Goal: Information Seeking & Learning: Learn about a topic

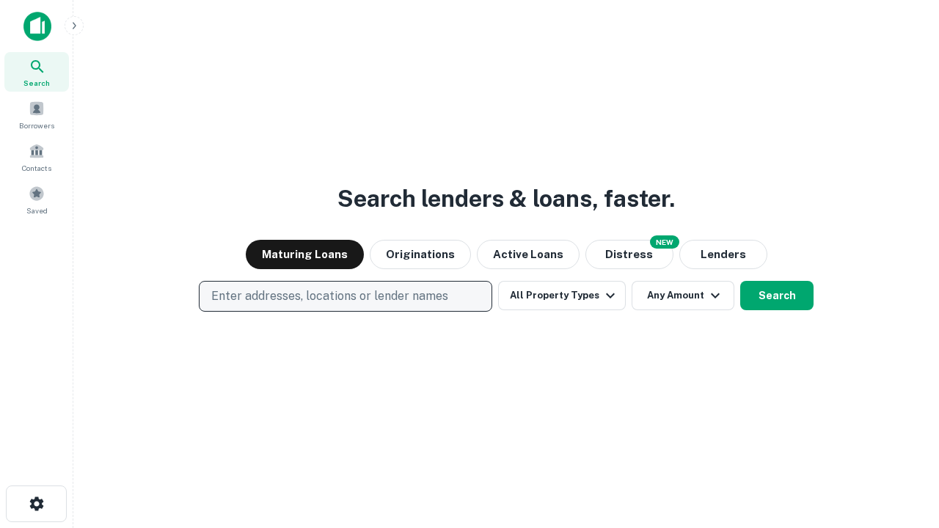
click at [345, 296] on p "Enter addresses, locations or lender names" at bounding box center [329, 297] width 237 height 18
type input "**********"
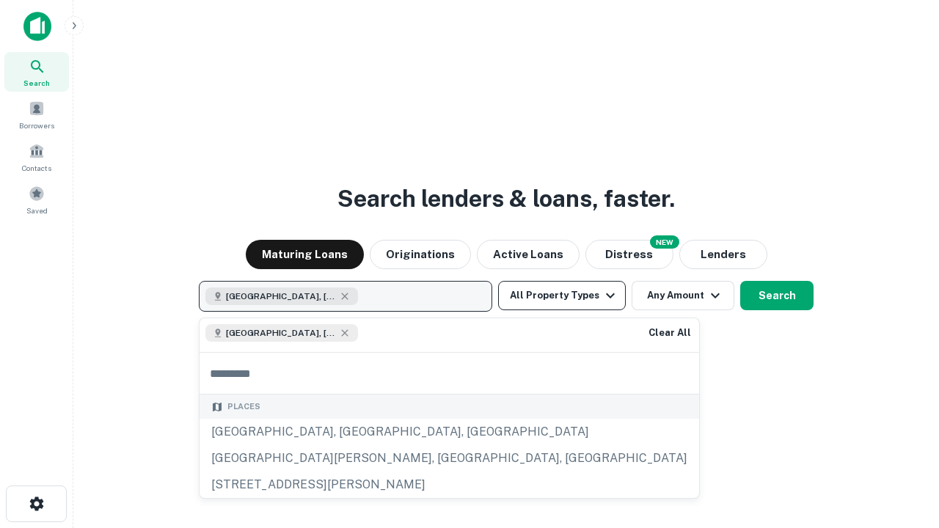
click at [562, 296] on button "All Property Types" at bounding box center [562, 295] width 128 height 29
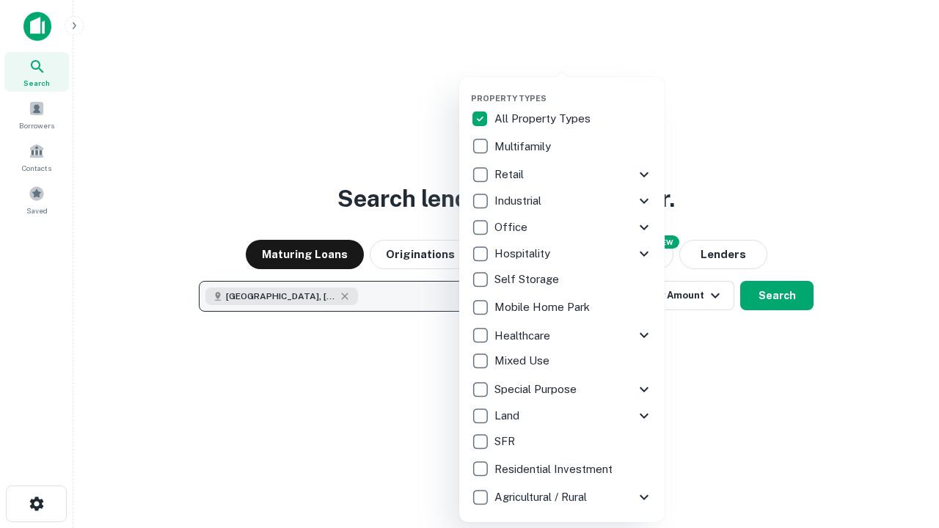
click at [574, 89] on button "button" at bounding box center [573, 89] width 205 height 1
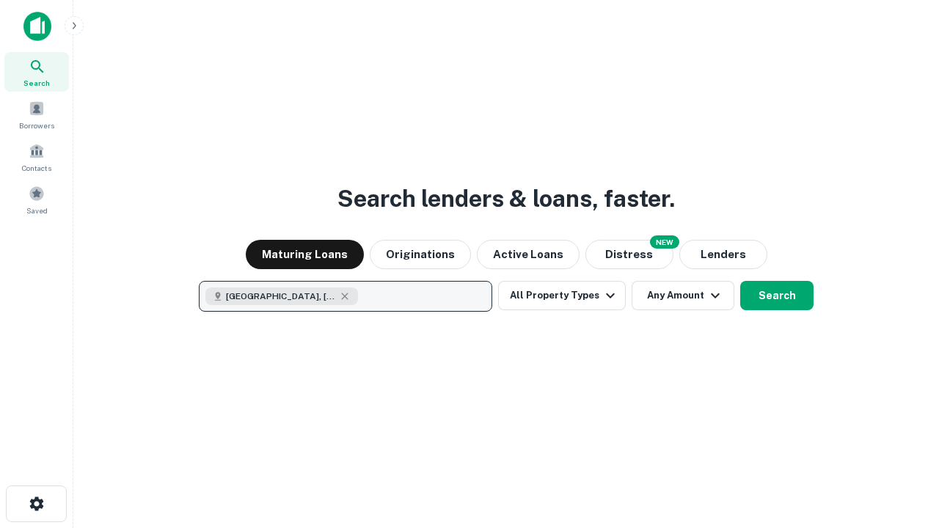
scroll to position [23, 0]
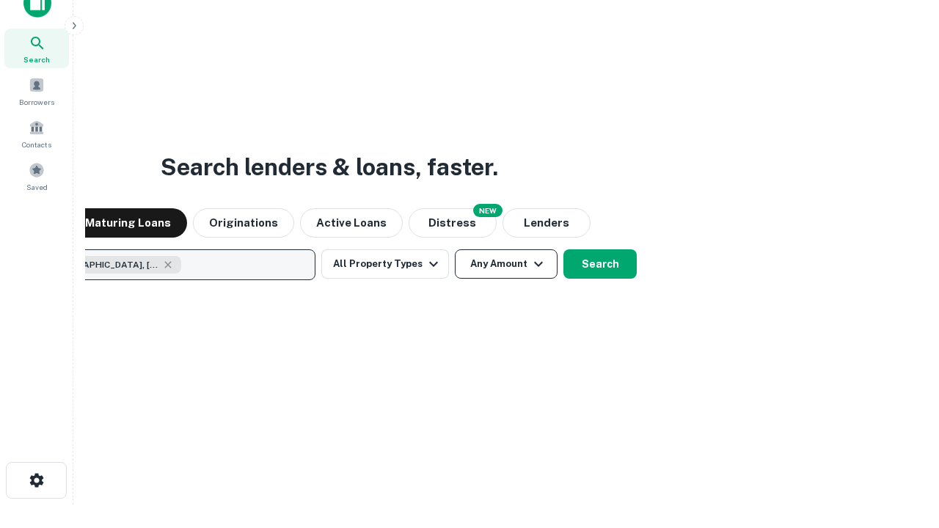
click at [455, 249] on button "Any Amount" at bounding box center [506, 263] width 103 height 29
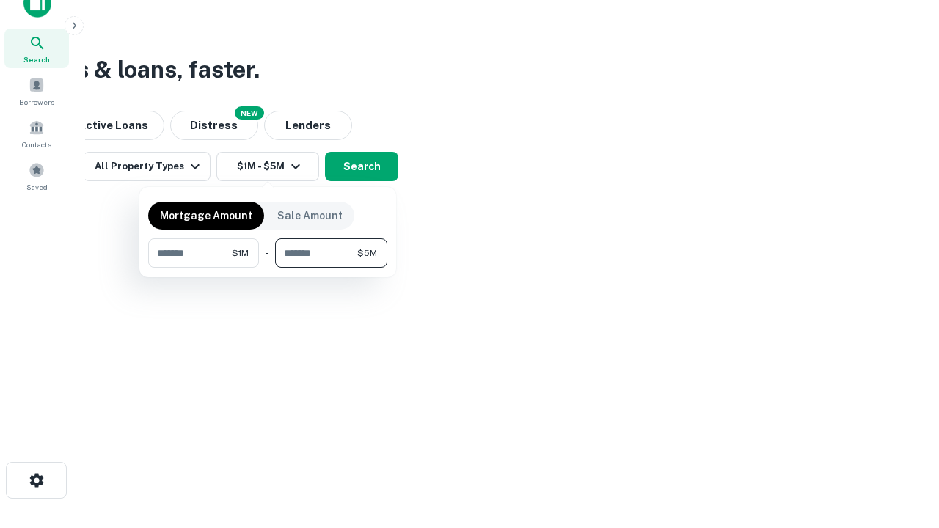
type input "*******"
click at [268, 268] on button "button" at bounding box center [267, 268] width 239 height 1
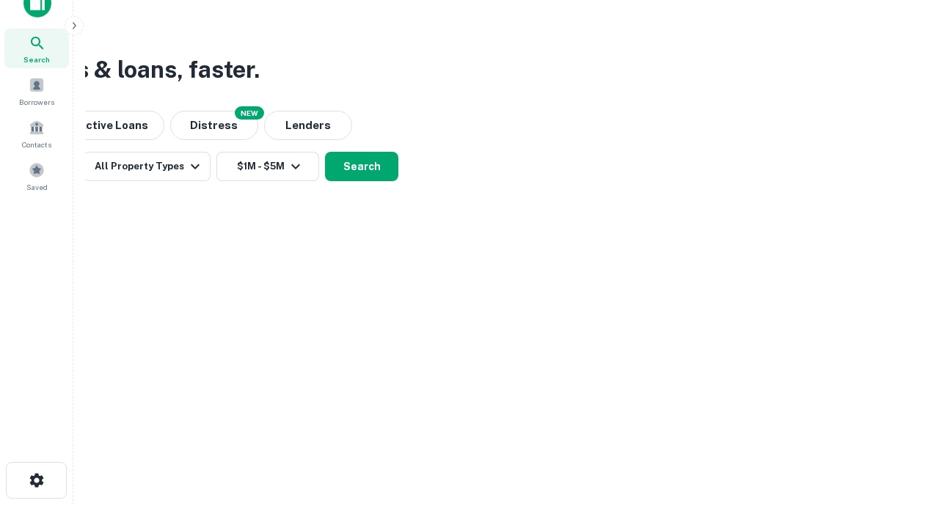
scroll to position [23, 0]
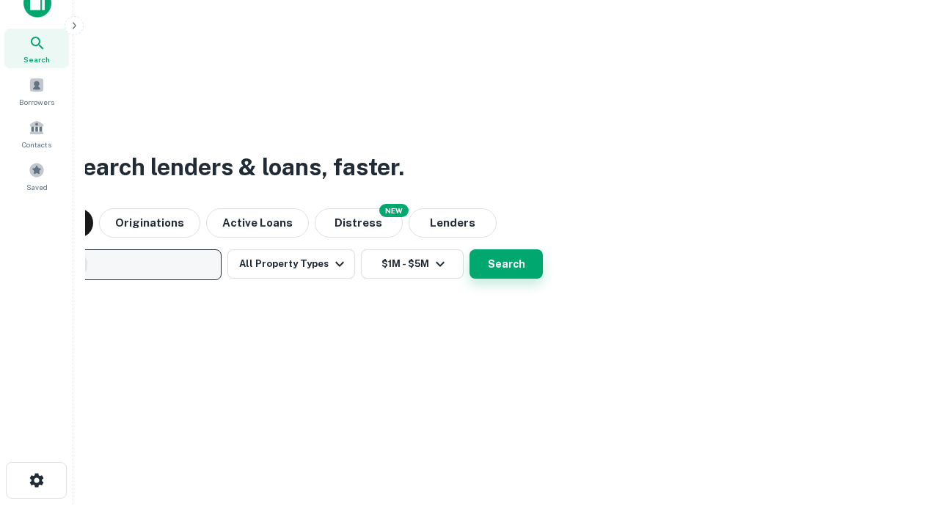
click at [470, 249] on button "Search" at bounding box center [506, 263] width 73 height 29
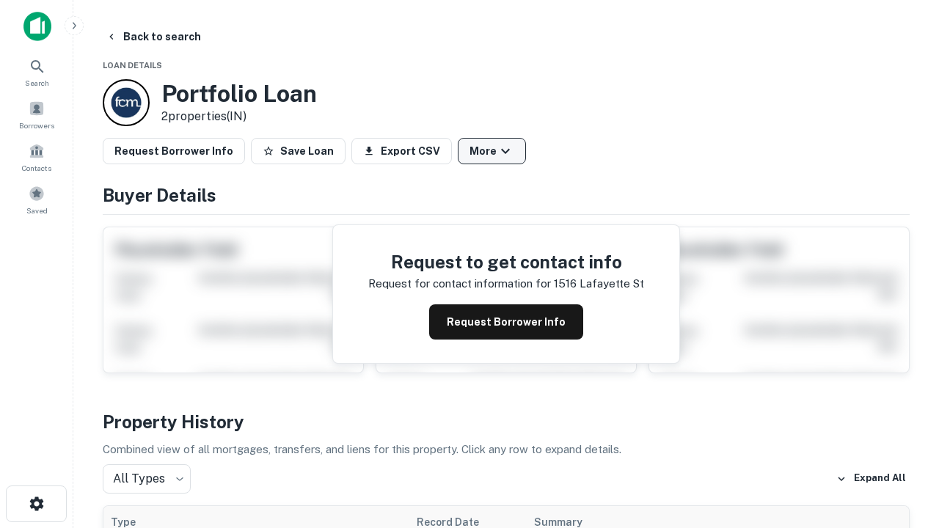
click at [492, 151] on button "More" at bounding box center [492, 151] width 68 height 26
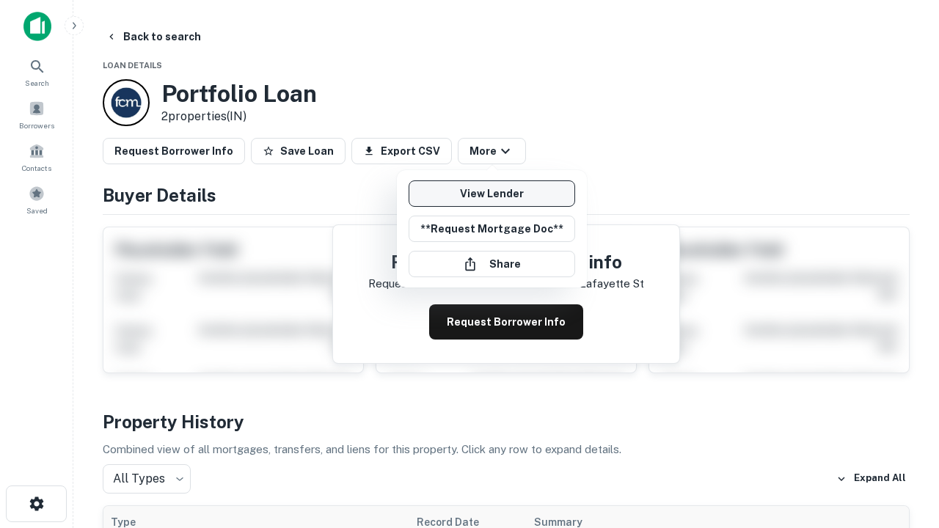
click at [492, 194] on link "View Lender" at bounding box center [492, 193] width 167 height 26
